Goal: Information Seeking & Learning: Learn about a topic

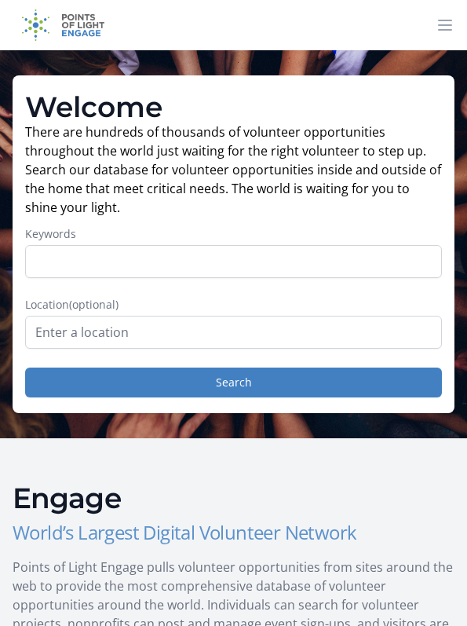
click at [399, 273] on input "Keywords" at bounding box center [233, 261] width 417 height 33
type input "Q"
type input "Financial"
click at [94, 383] on button "Search" at bounding box center [233, 383] width 417 height 30
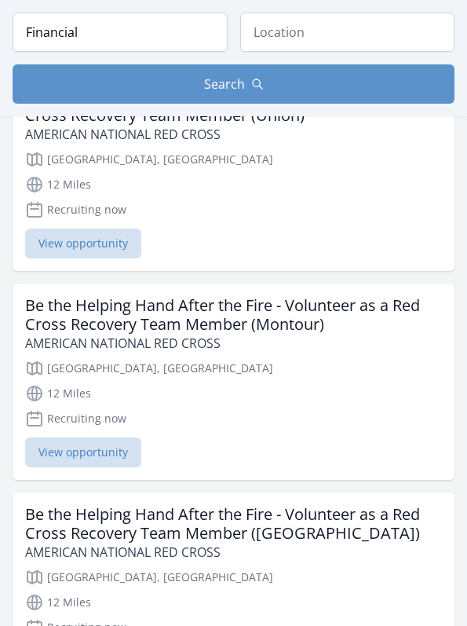
scroll to position [2213, 0]
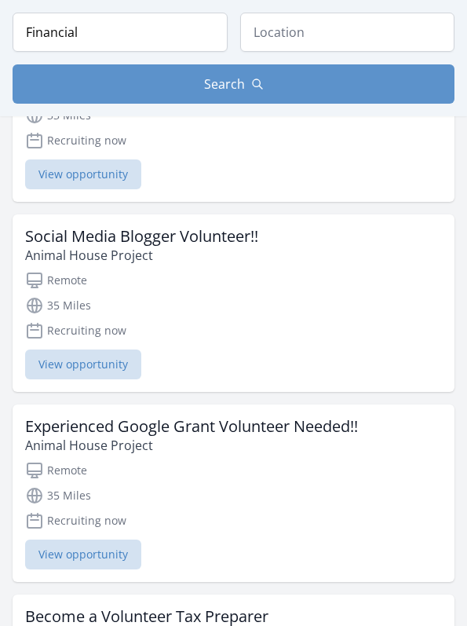
scroll to position [5299, 0]
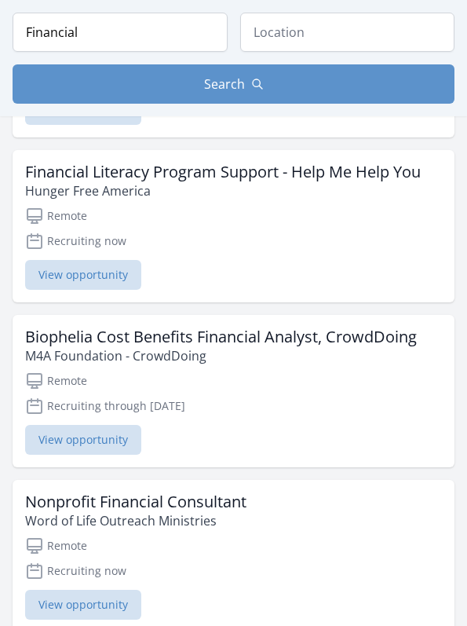
scroll to position [4901, 0]
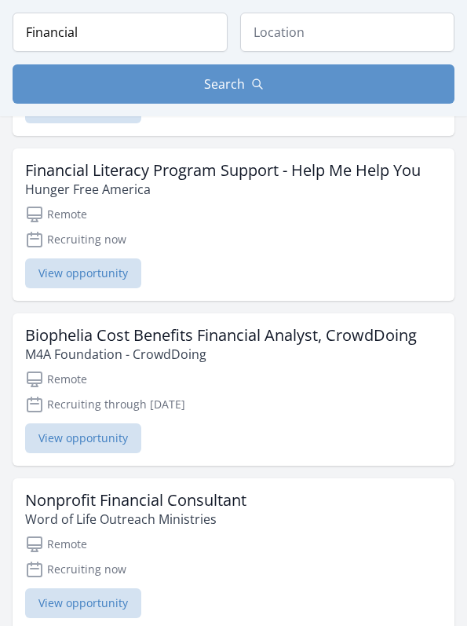
click at [393, 508] on div "Nonprofit Financial Consultant Word of Life Outreach Ministries" at bounding box center [233, 510] width 417 height 38
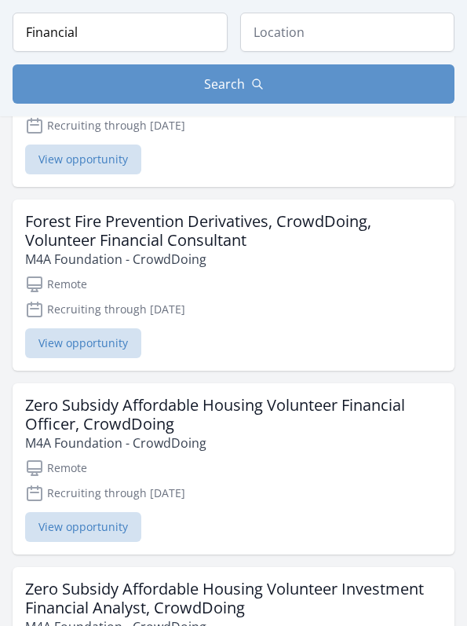
scroll to position [5694, 0]
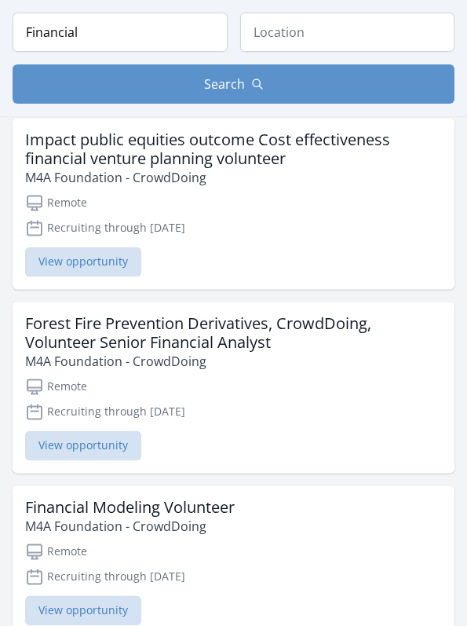
scroll to position [6840, 0]
click at [379, 325] on h3 "Forest Fire Prevention Derivatives, CrowdDoing, Volunteer Senior Financial Anal…" at bounding box center [233, 334] width 417 height 38
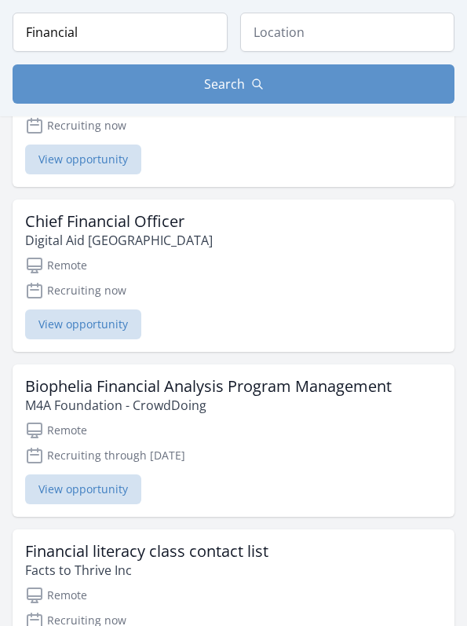
scroll to position [10342, 0]
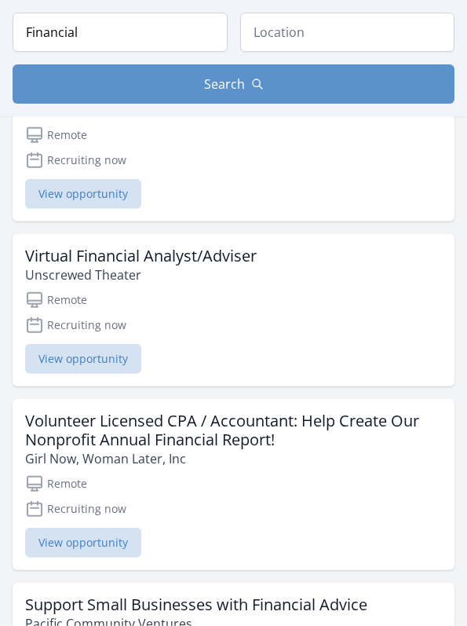
scroll to position [10814, 0]
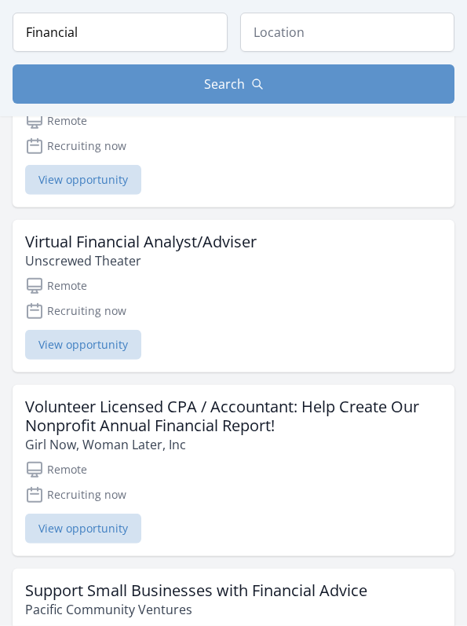
click at [245, 235] on h3 "Virtual Financial Analyst/Adviser" at bounding box center [141, 241] width 232 height 19
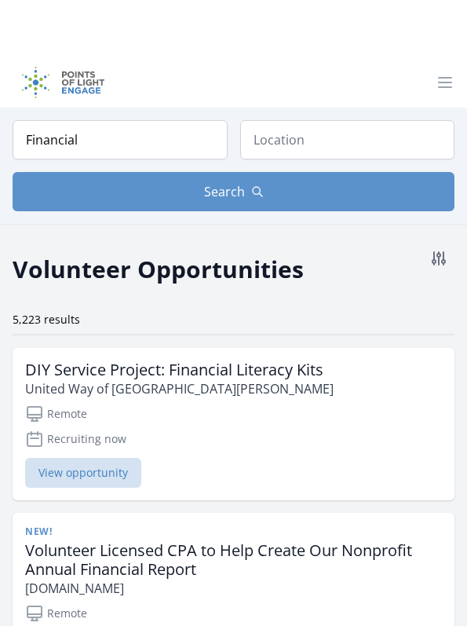
scroll to position [1056, 0]
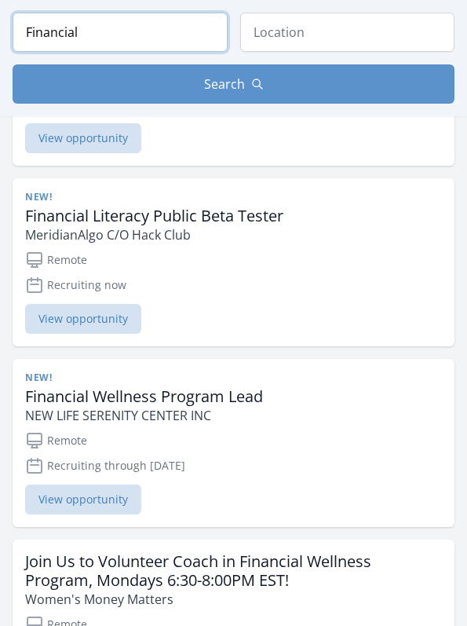
click at [137, 39] on input "Financial" at bounding box center [120, 32] width 215 height 39
type input "F"
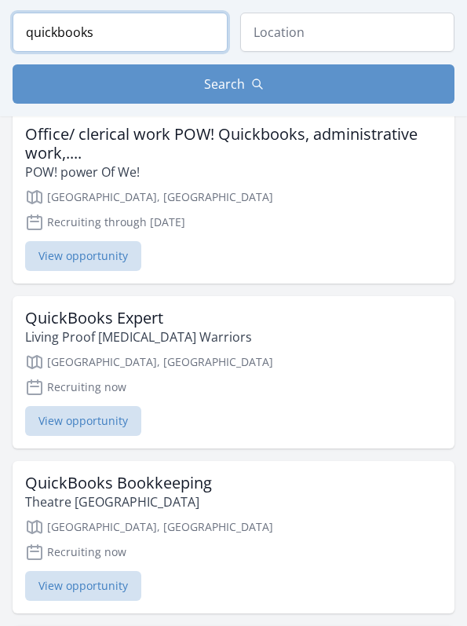
type input "quickbooks"
click at [395, 82] on button "Search" at bounding box center [234, 83] width 442 height 39
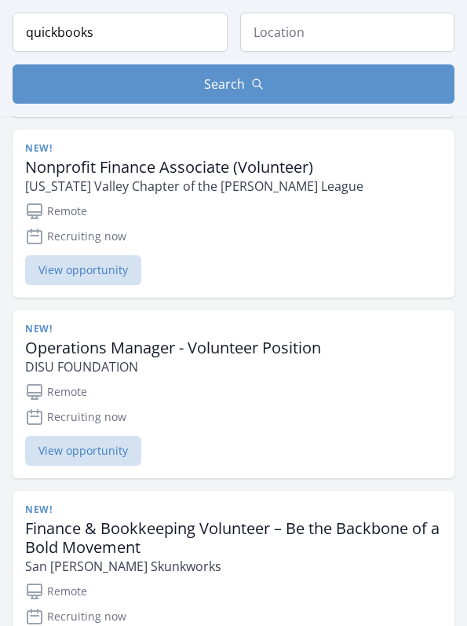
scroll to position [2638, 0]
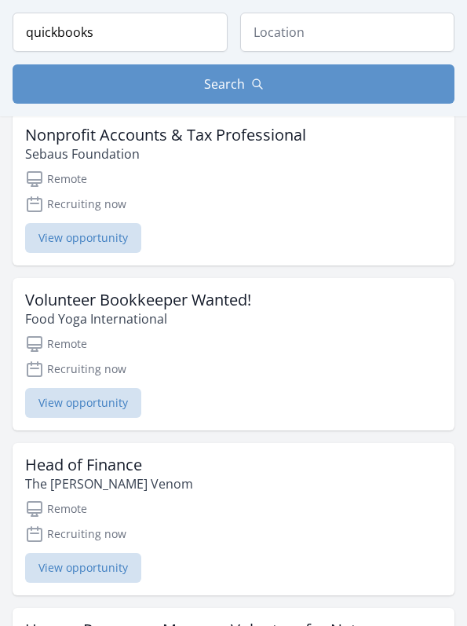
scroll to position [3544, 0]
click at [258, 302] on div "Volunteer Bookkeeper Wanted! Food Yoga International" at bounding box center [233, 309] width 417 height 38
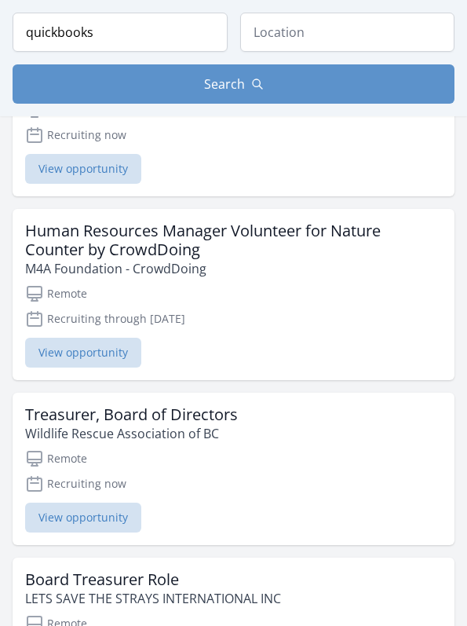
scroll to position [3922, 0]
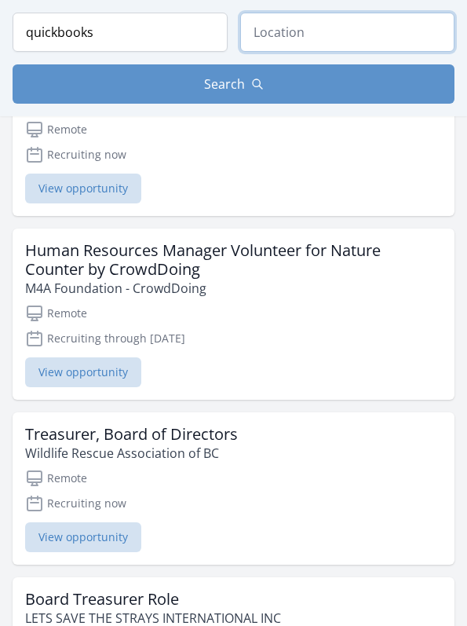
click at [368, 37] on input "text" at bounding box center [347, 32] width 215 height 39
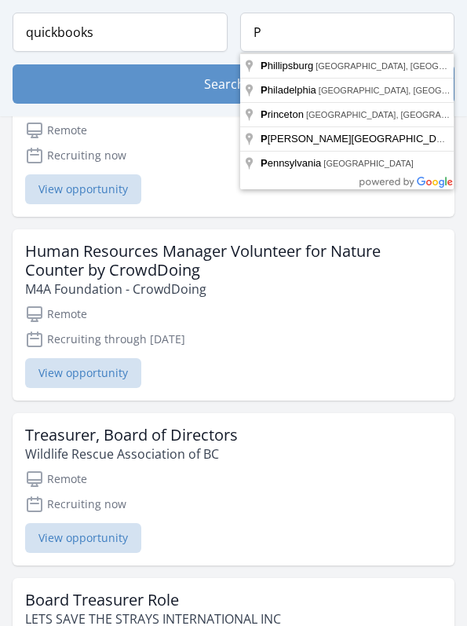
type input "Pennsylvania, USA"
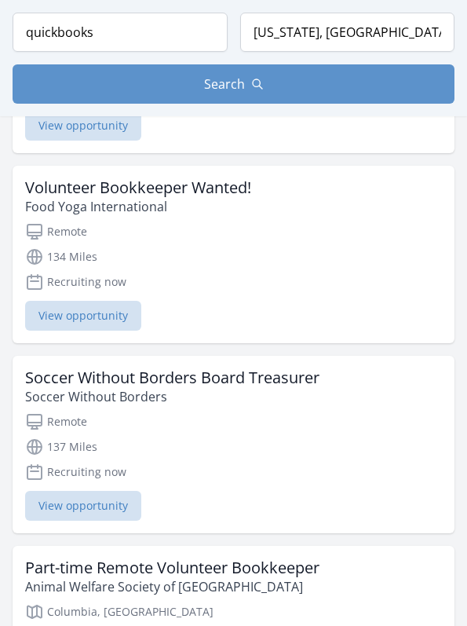
scroll to position [504, 0]
click at [299, 563] on h3 "Part-time Remote Volunteer Bookkeeper" at bounding box center [172, 568] width 295 height 19
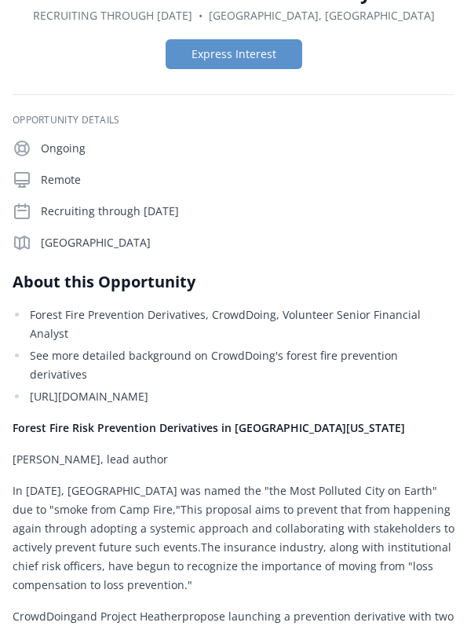
scroll to position [119, 0]
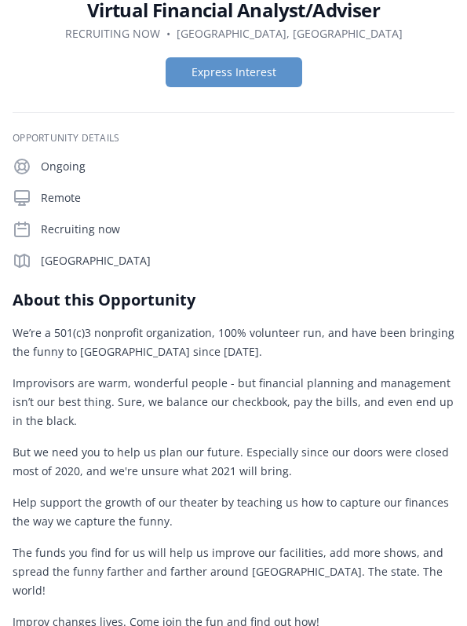
scroll to position [52, 0]
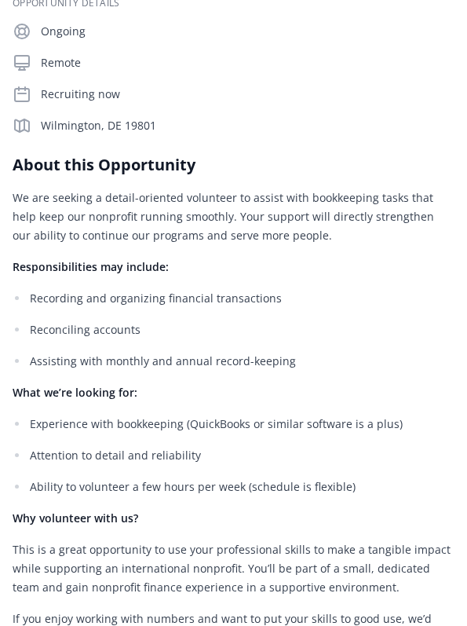
scroll to position [218, 0]
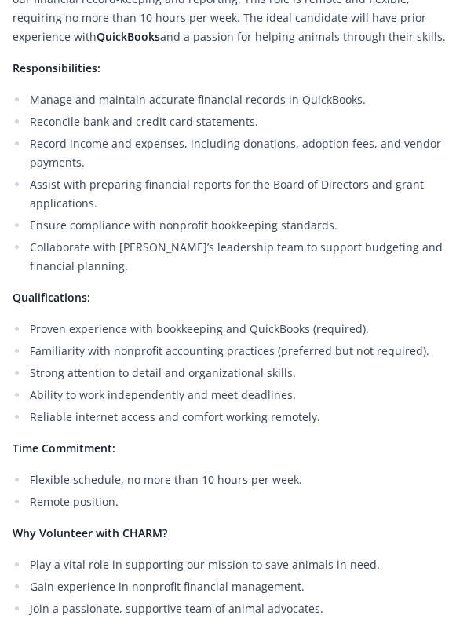
scroll to position [720, 0]
